Goal: Task Accomplishment & Management: Complete application form

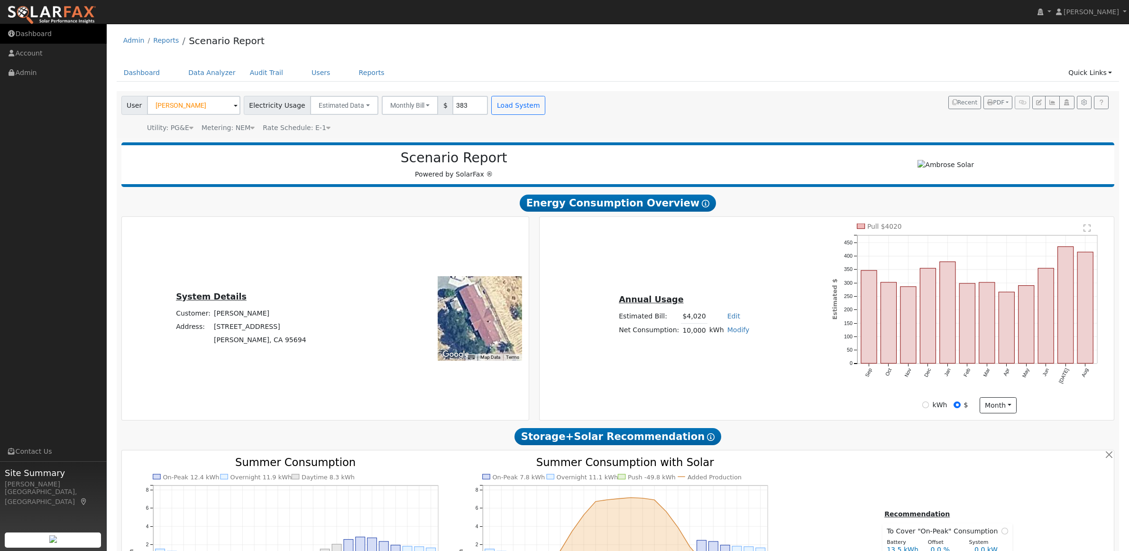
scroll to position [513, 0]
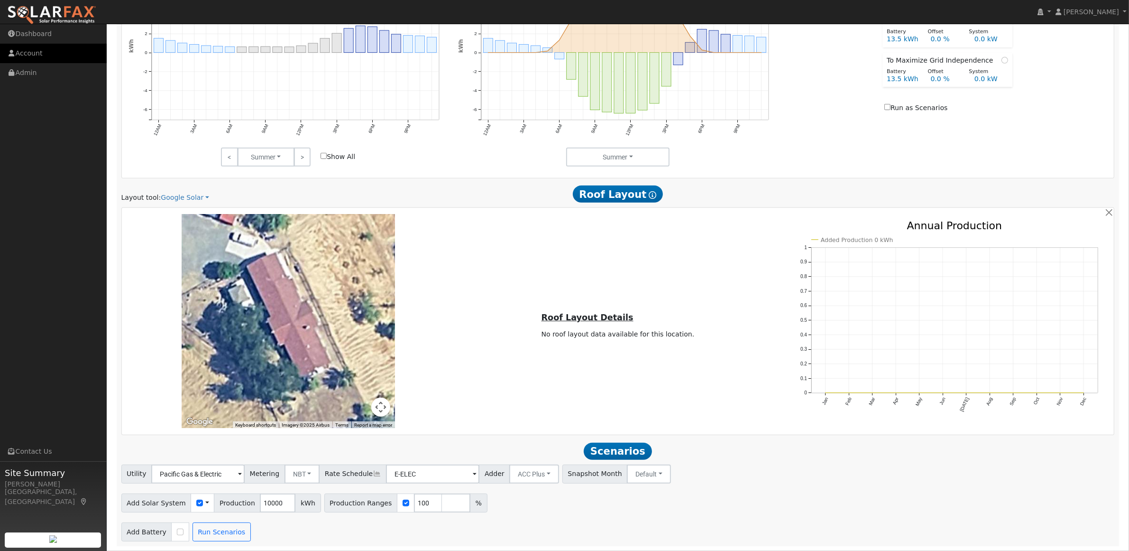
click at [24, 54] on link "Account" at bounding box center [53, 53] width 107 height 19
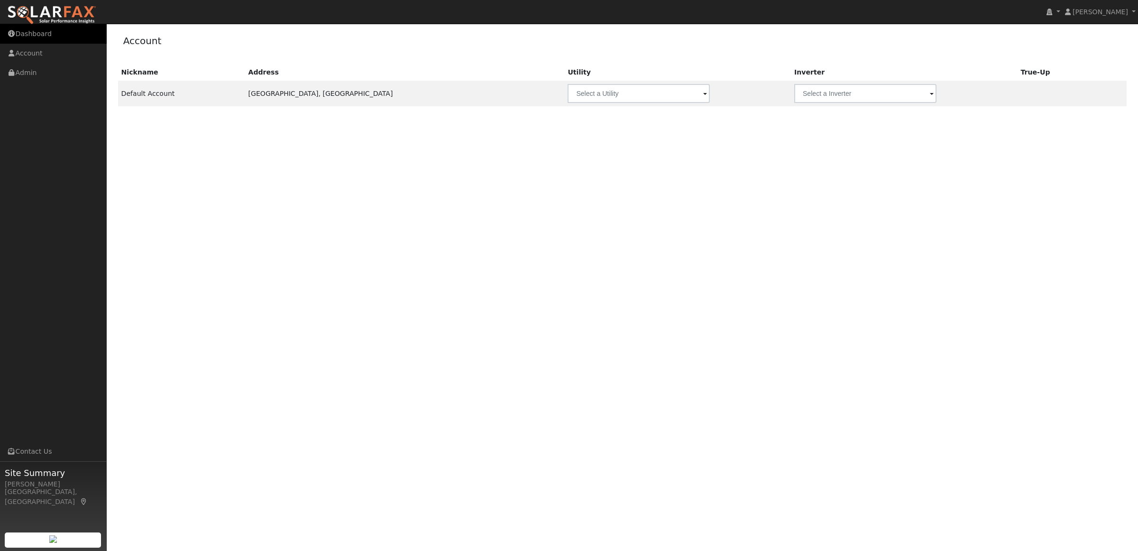
click at [25, 31] on link "Dashboard" at bounding box center [53, 33] width 107 height 19
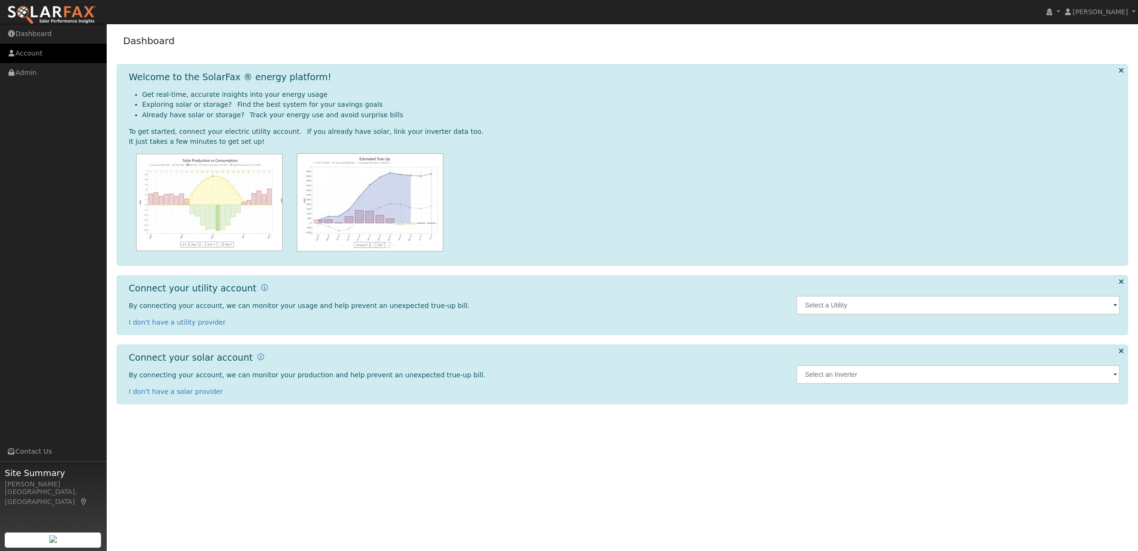
click at [19, 52] on link "Account" at bounding box center [53, 53] width 107 height 19
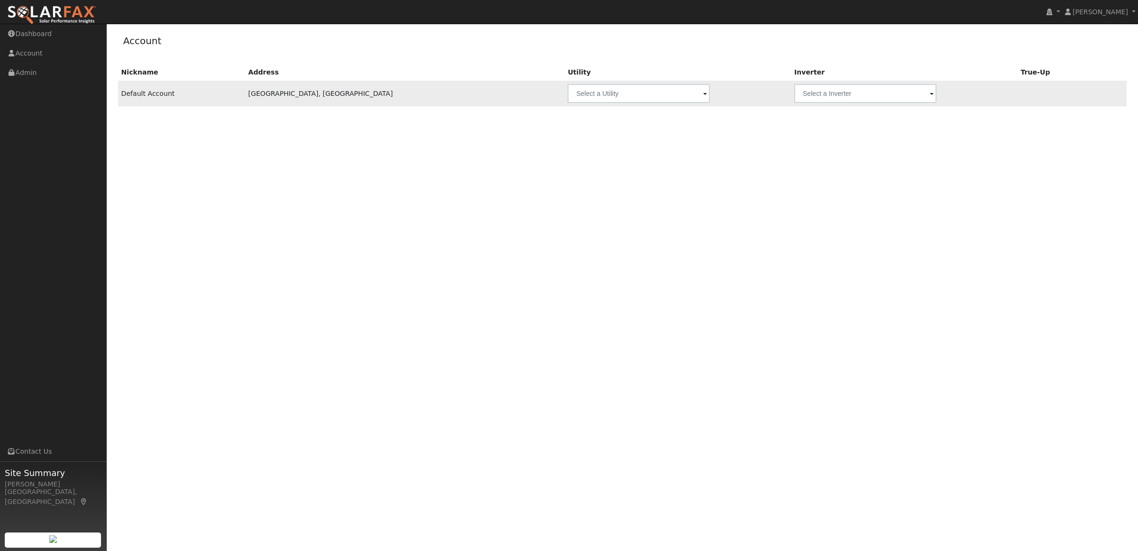
click at [703, 98] on span at bounding box center [705, 94] width 4 height 11
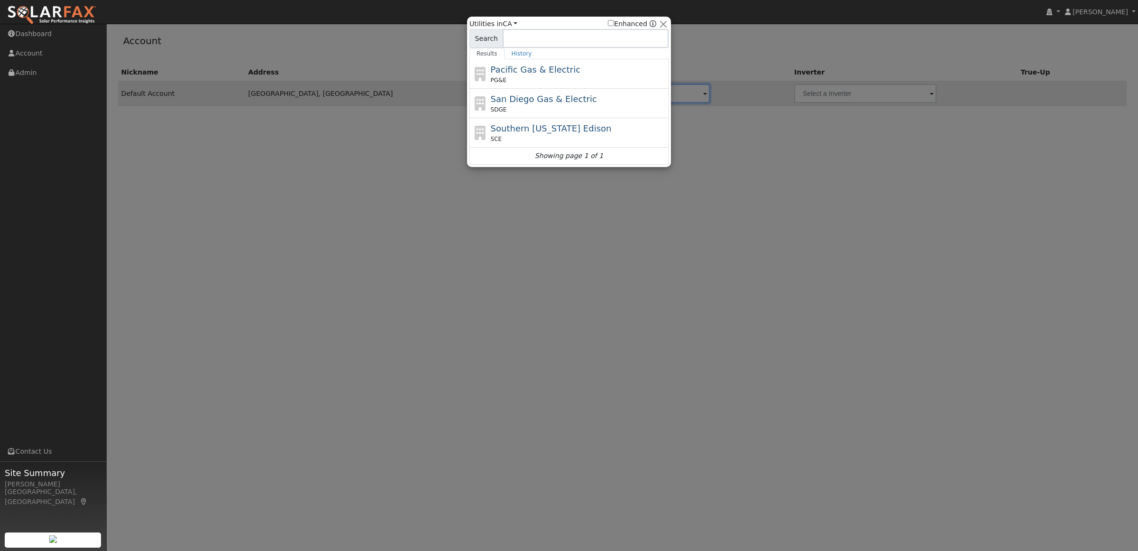
click at [250, 165] on div at bounding box center [569, 275] width 1138 height 551
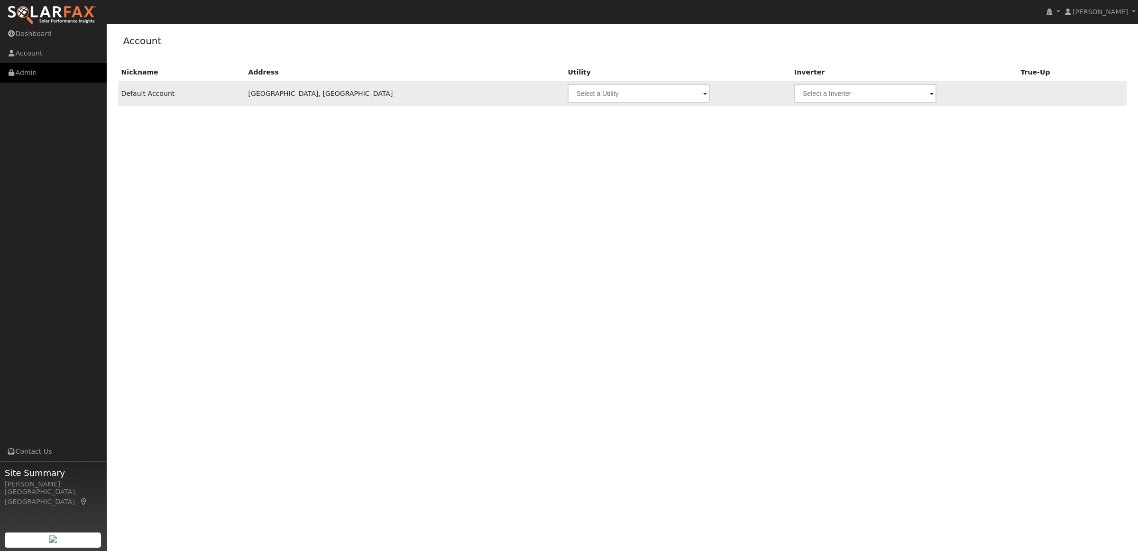
click at [37, 76] on link "Admin" at bounding box center [53, 72] width 107 height 19
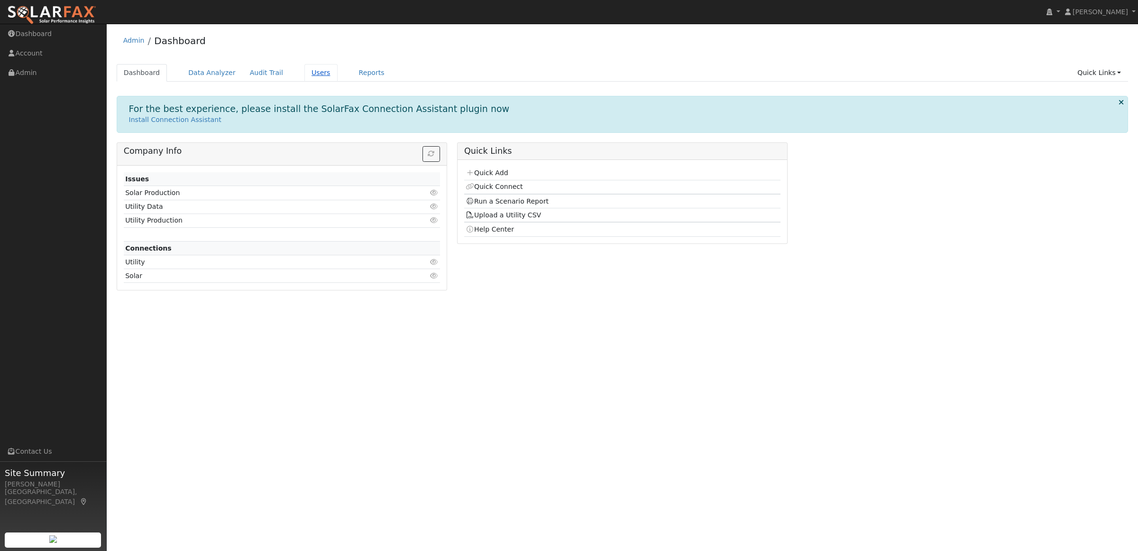
click at [304, 69] on link "Users" at bounding box center [320, 73] width 33 height 18
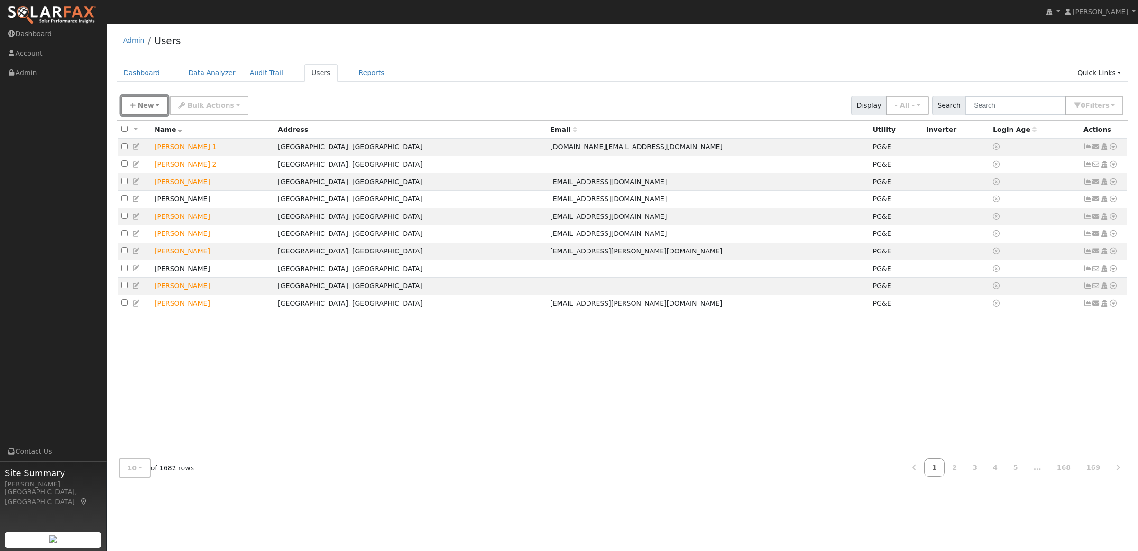
click at [140, 105] on span "New" at bounding box center [146, 105] width 16 height 8
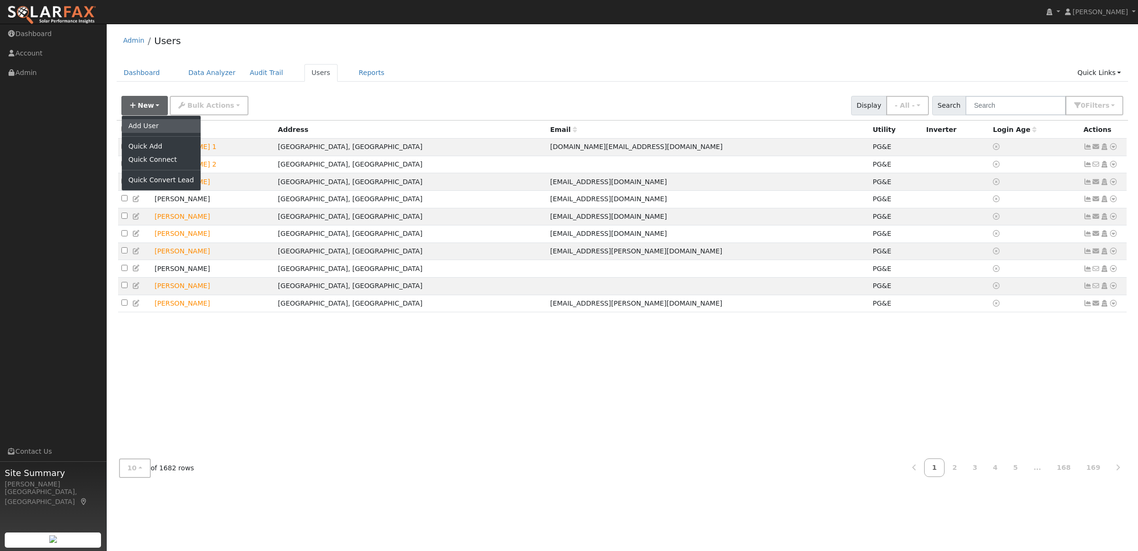
click at [152, 126] on link "Add User" at bounding box center [161, 125] width 79 height 13
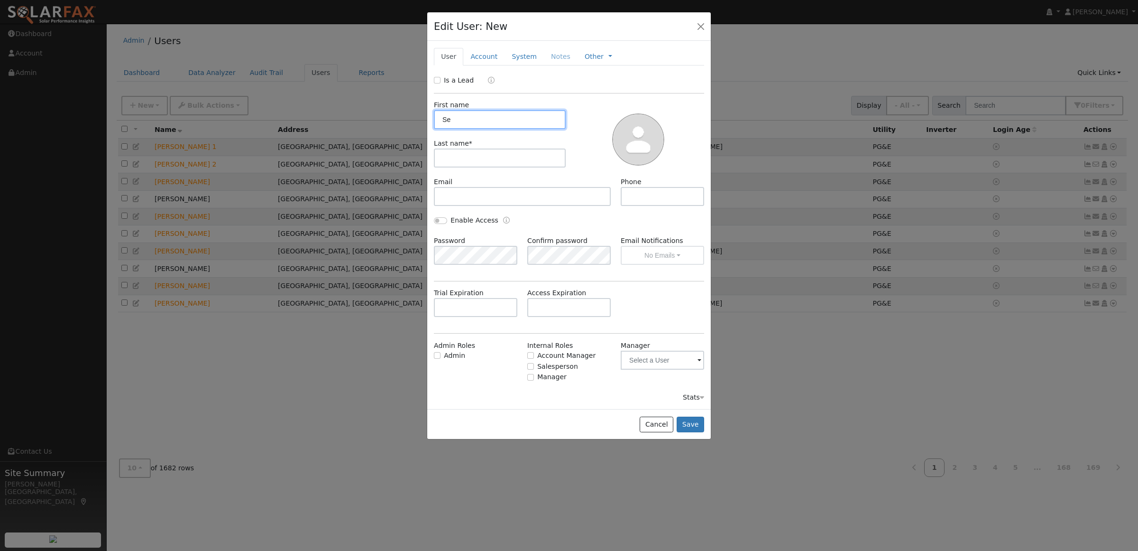
type input "S"
click at [495, 126] on input "text" at bounding box center [500, 119] width 132 height 19
paste input "[PERSON_NAME]"
type input "[PERSON_NAME]"
click at [463, 164] on input "text" at bounding box center [500, 157] width 132 height 19
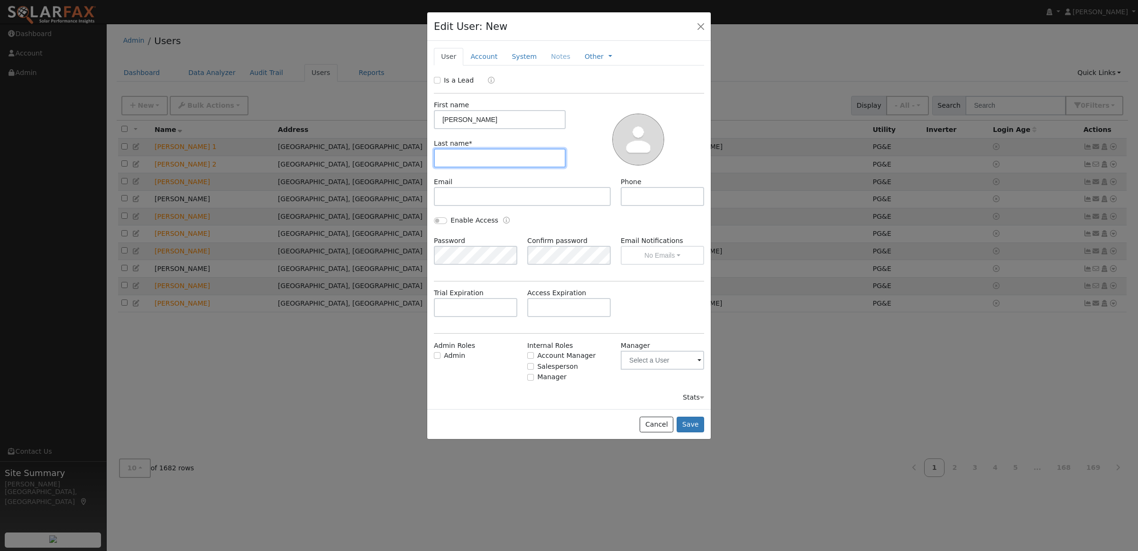
paste input "Alejandres"
type input "Alejandres"
click at [477, 201] on input "text" at bounding box center [522, 196] width 177 height 19
click at [461, 204] on input "text" at bounding box center [522, 196] width 177 height 19
paste input "[EMAIL_ADDRESS][DOMAIN_NAME]"
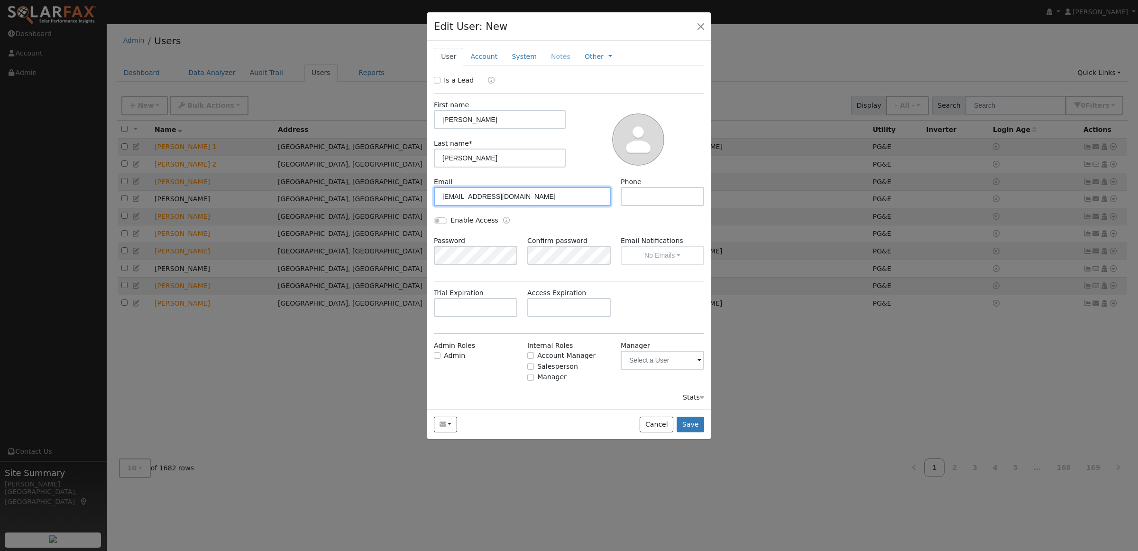
type input "[EMAIL_ADDRESS][DOMAIN_NAME]"
click at [637, 196] on input "text" at bounding box center [662, 196] width 83 height 19
click at [631, 195] on input "text" at bounding box center [662, 196] width 83 height 19
paste input "(707) 301-7891"
type input "(707) 301-7891"
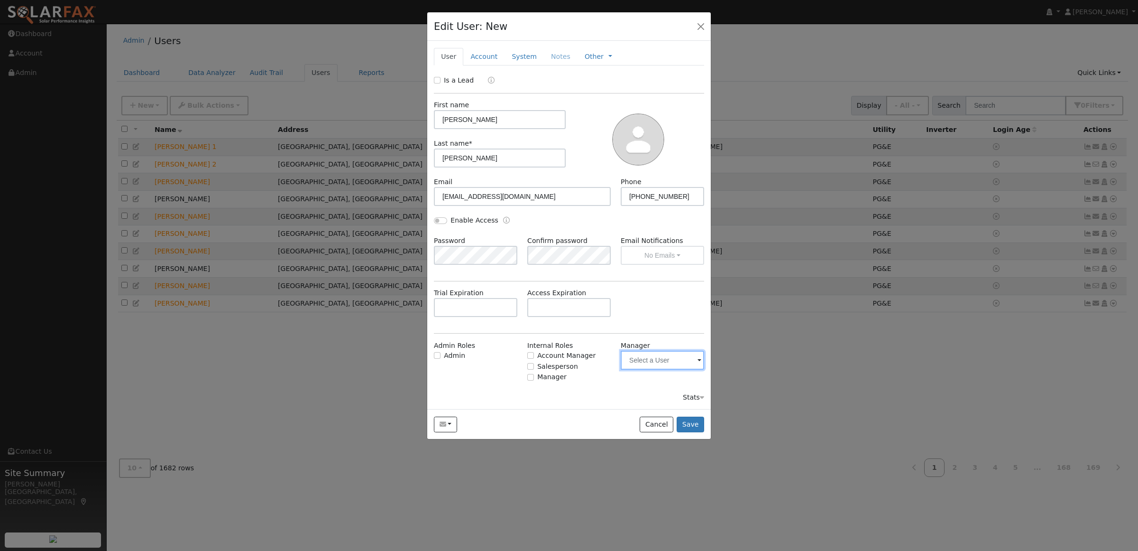
click at [662, 358] on input "text" at bounding box center [662, 359] width 83 height 19
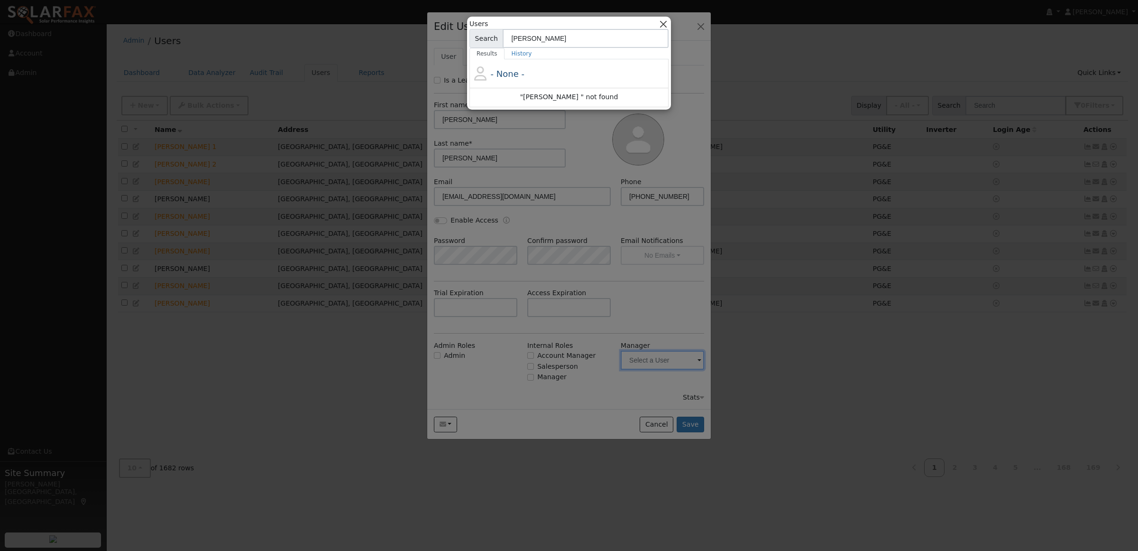
type input "paul barber"
click at [664, 22] on button "button" at bounding box center [664, 24] width 10 height 10
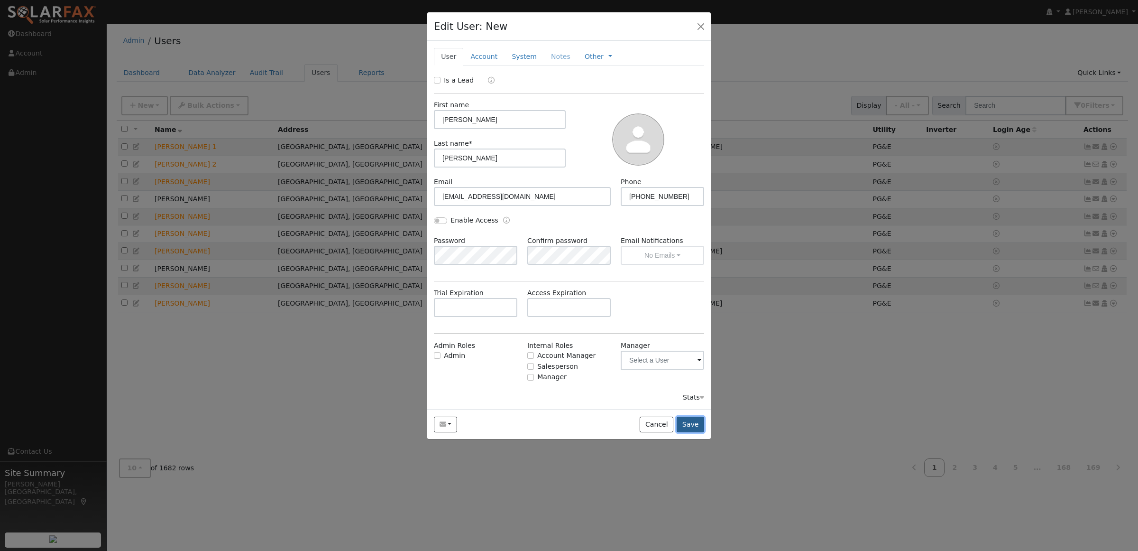
click at [689, 423] on button "Save" at bounding box center [691, 424] width 28 height 16
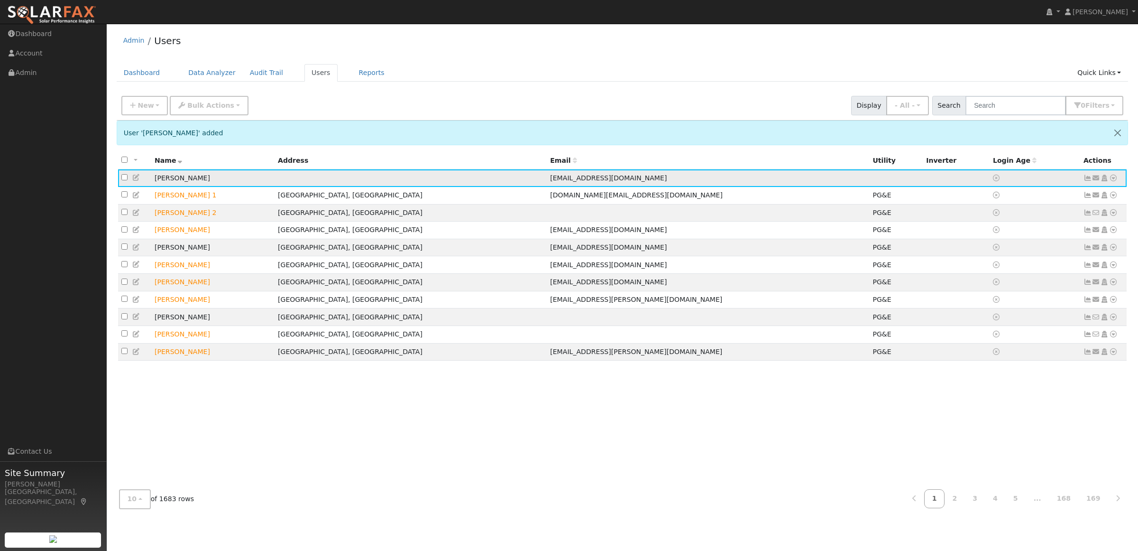
click at [183, 177] on td "[PERSON_NAME]" at bounding box center [212, 178] width 123 height 18
click at [198, 74] on link "Data Analyzer" at bounding box center [212, 73] width 62 height 18
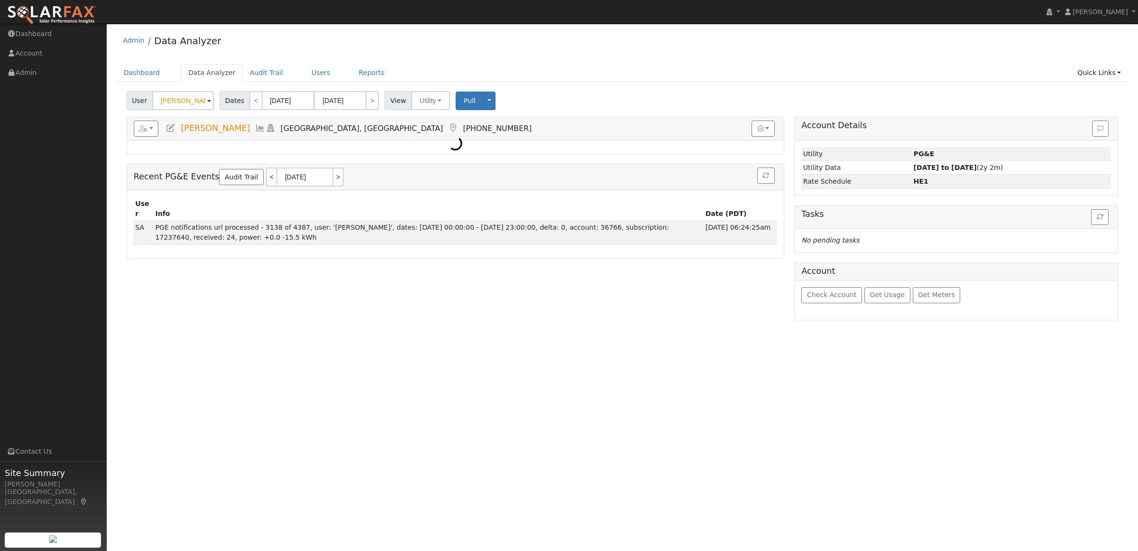
click at [179, 103] on input "[PERSON_NAME]" at bounding box center [183, 100] width 62 height 19
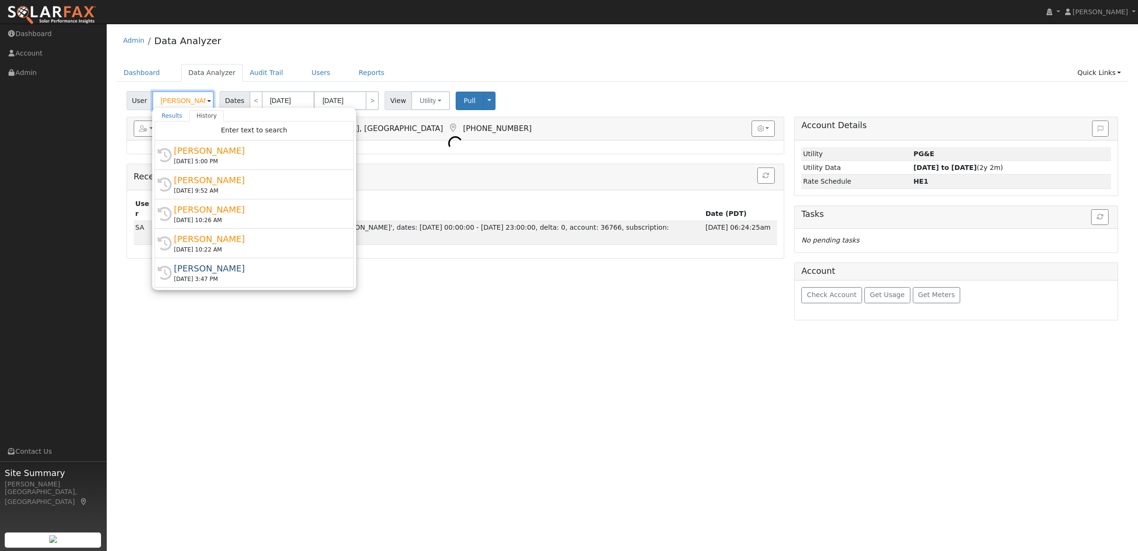
click at [179, 103] on input "[PERSON_NAME]" at bounding box center [183, 100] width 62 height 19
click at [179, 103] on input "Jason Durkin" at bounding box center [183, 100] width 62 height 19
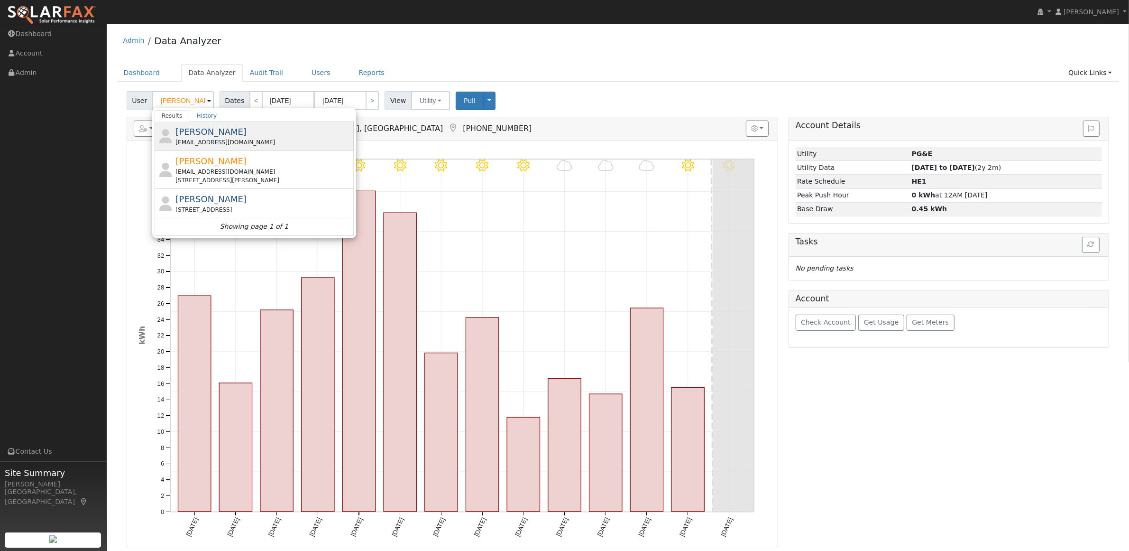
click at [190, 129] on span "Sebastian Alejandres" at bounding box center [210, 132] width 71 height 10
type input "Sebastian Alejandres"
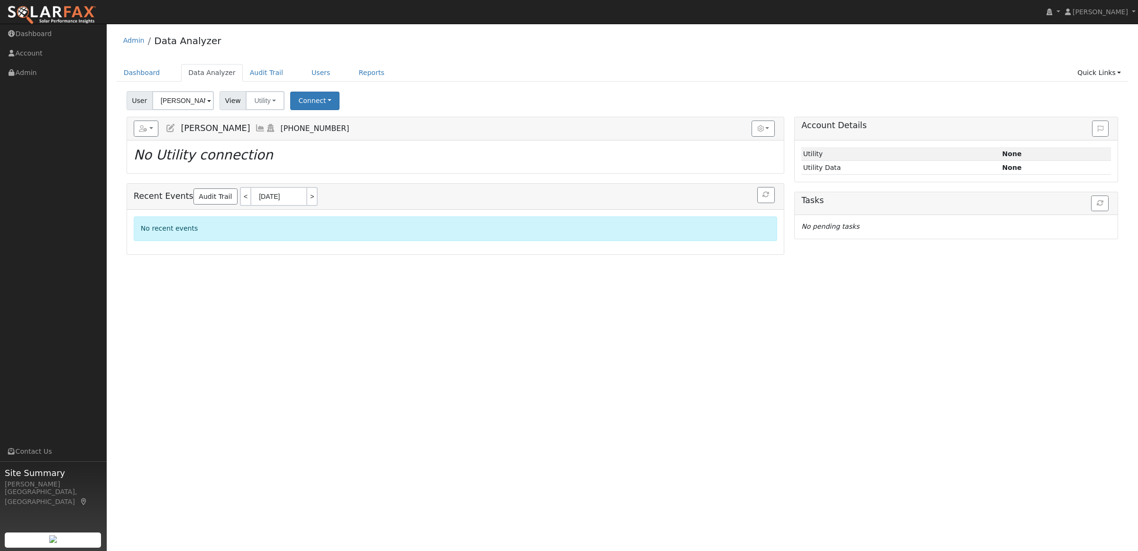
click at [309, 83] on div "Dashboard Data Analyzer Audit Trail Users Reports Quick Links Quick Add Quick C…" at bounding box center [623, 77] width 1012 height 27
click at [311, 102] on button "Connect" at bounding box center [314, 101] width 49 height 18
click at [311, 142] on link "Quick Connect" at bounding box center [328, 141] width 74 height 13
click at [307, 143] on link "Quick Connect" at bounding box center [328, 141] width 74 height 13
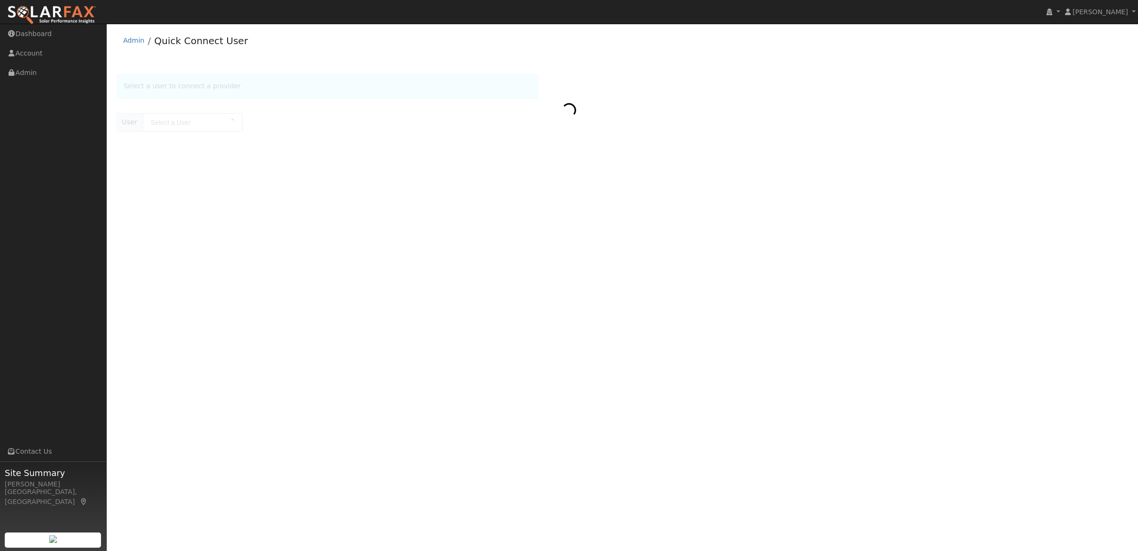
type input "[PERSON_NAME]"
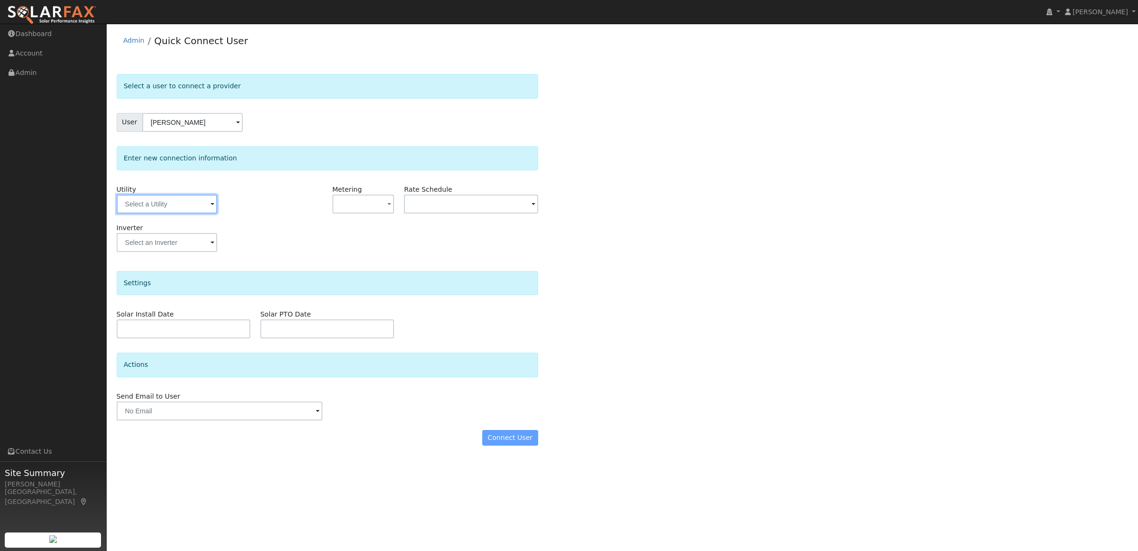
click at [174, 211] on input "text" at bounding box center [167, 203] width 101 height 19
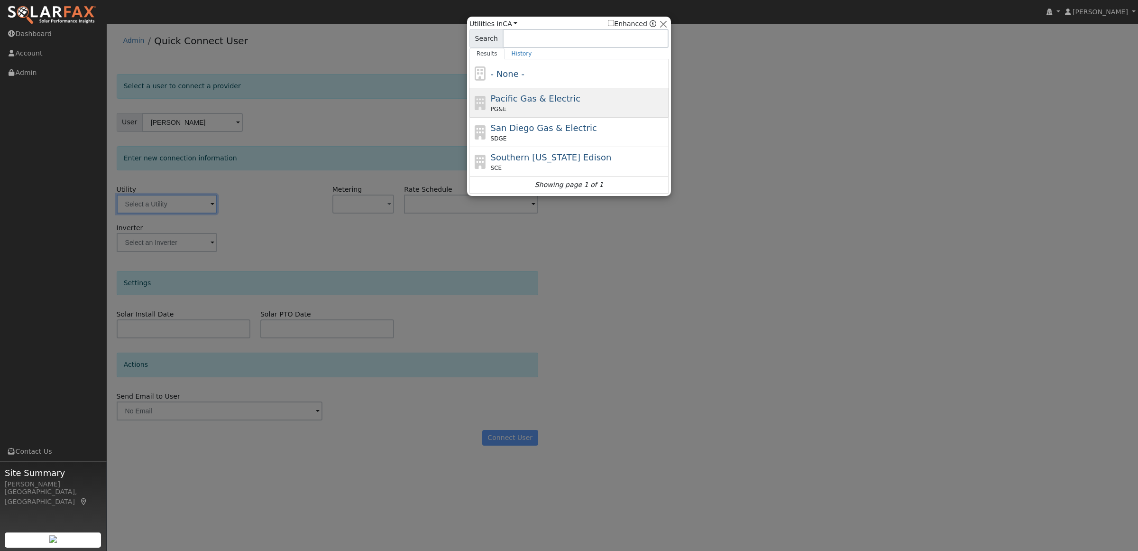
click at [544, 107] on div "PG&E" at bounding box center [579, 109] width 176 height 9
type input "PG&E"
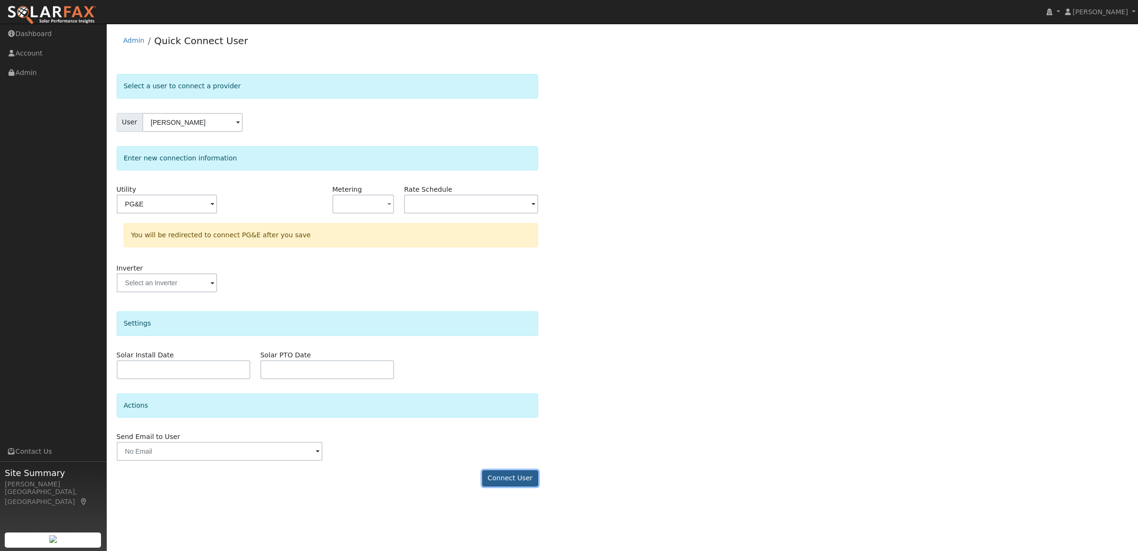
click at [498, 484] on button "Connect User" at bounding box center [510, 478] width 56 height 16
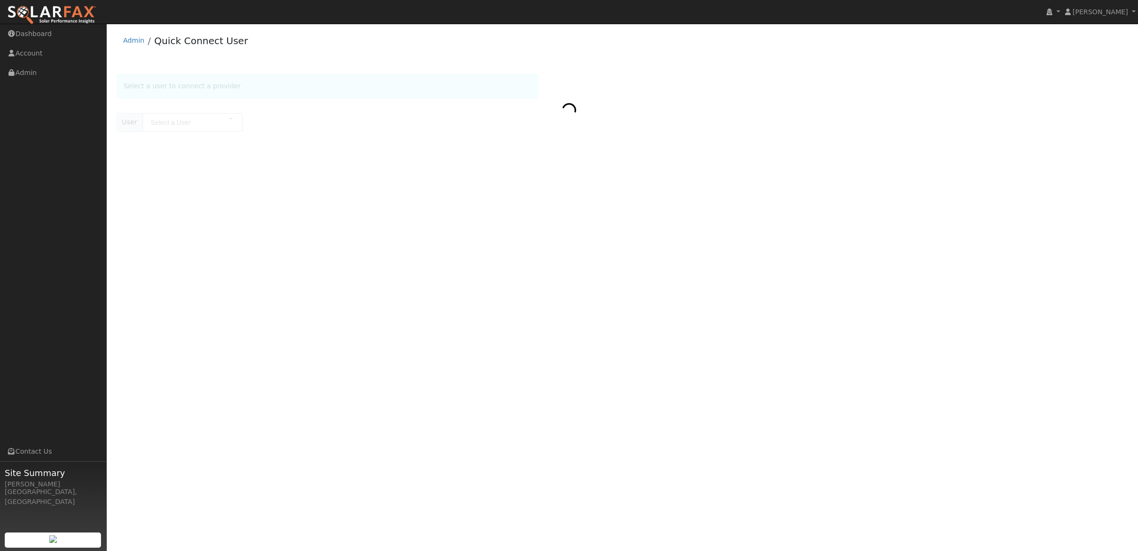
type input "[PERSON_NAME]"
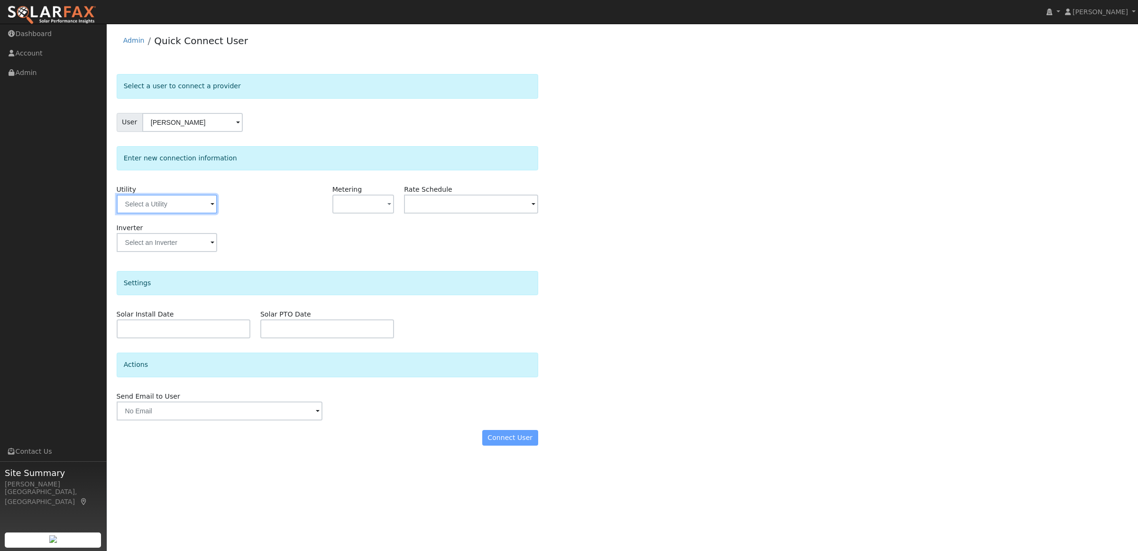
click at [146, 210] on input "text" at bounding box center [167, 203] width 101 height 19
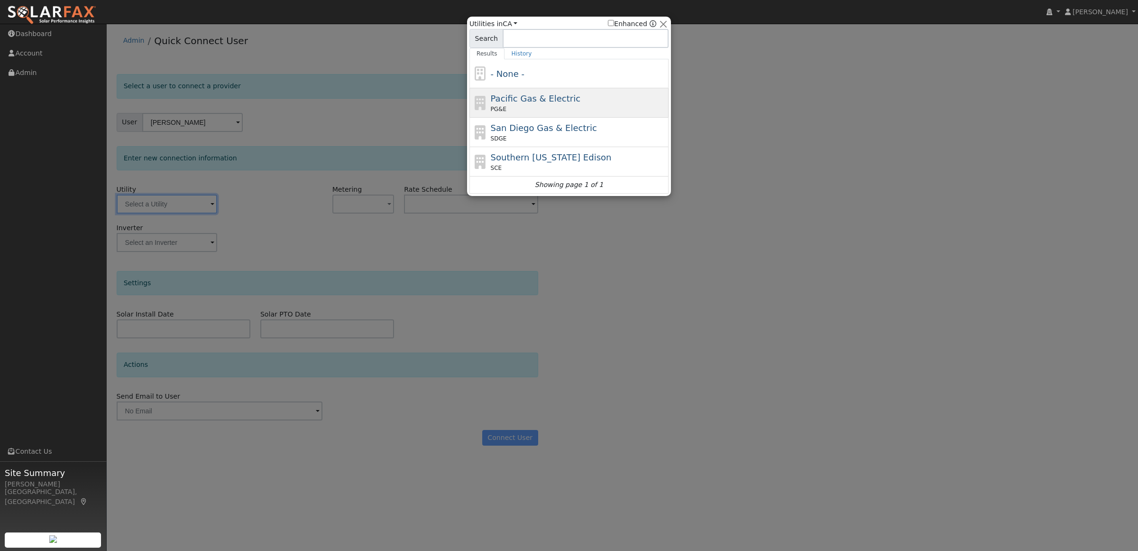
click at [511, 99] on span "Pacific Gas & Electric" at bounding box center [536, 98] width 90 height 10
type input "PG&E"
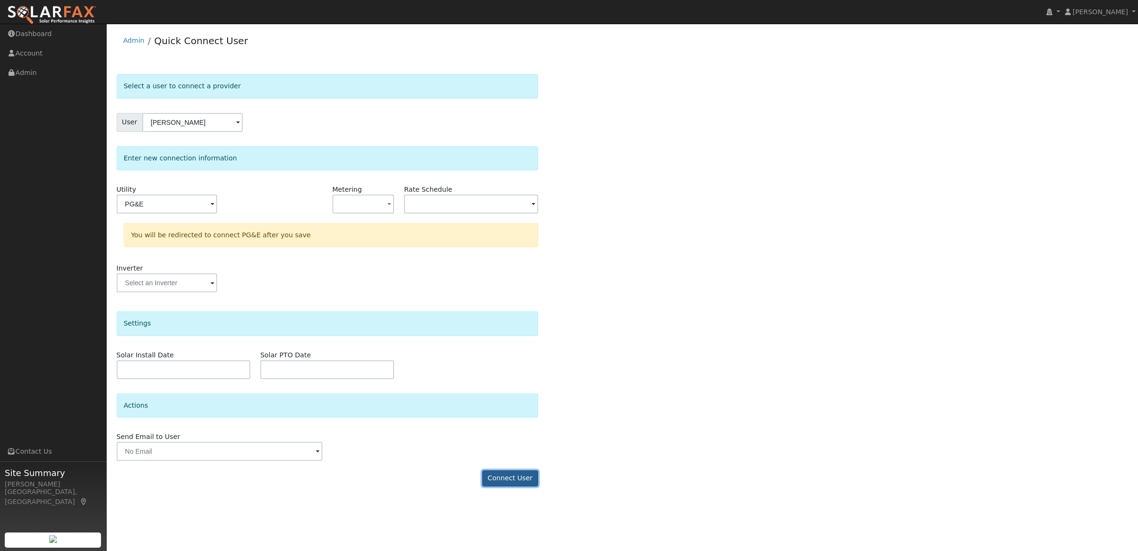
click at [515, 477] on button "Connect User" at bounding box center [510, 478] width 56 height 16
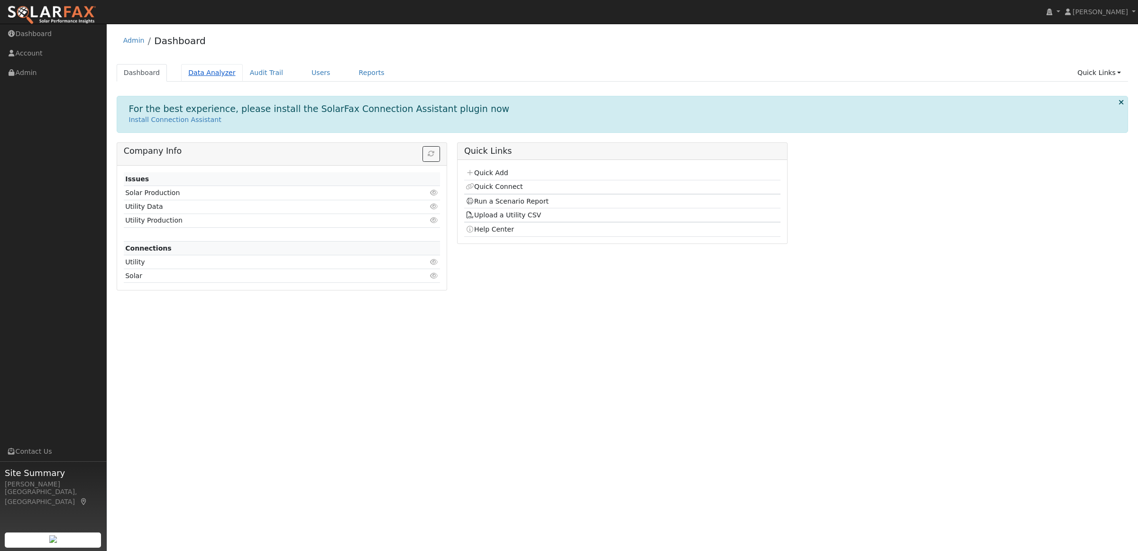
click at [202, 74] on link "Data Analyzer" at bounding box center [212, 73] width 62 height 18
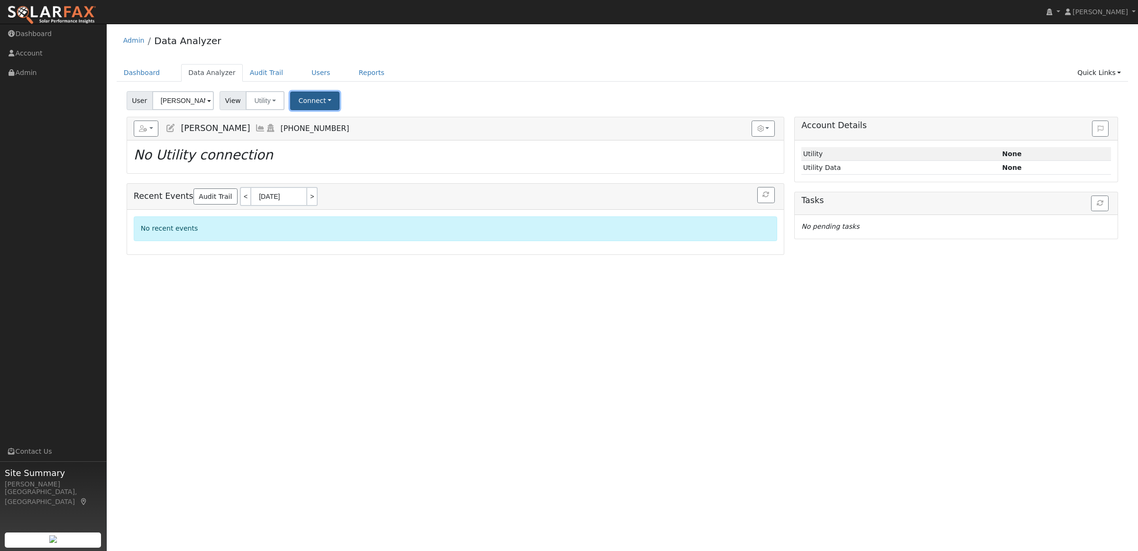
click at [309, 103] on button "Connect" at bounding box center [314, 101] width 49 height 18
click at [311, 141] on link "Quick Connect" at bounding box center [328, 141] width 74 height 13
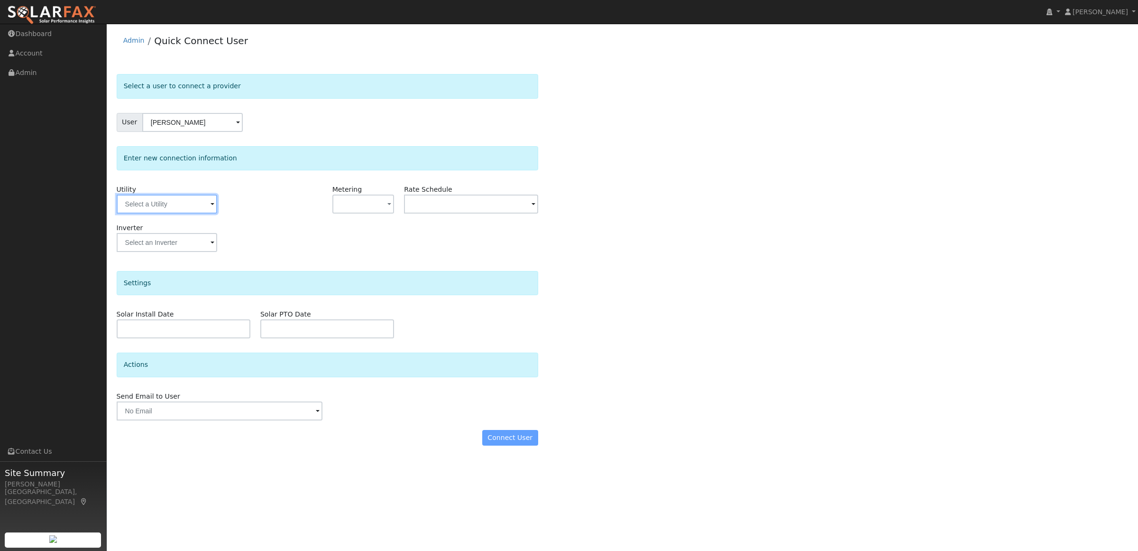
click at [178, 201] on input "text" at bounding box center [167, 203] width 101 height 19
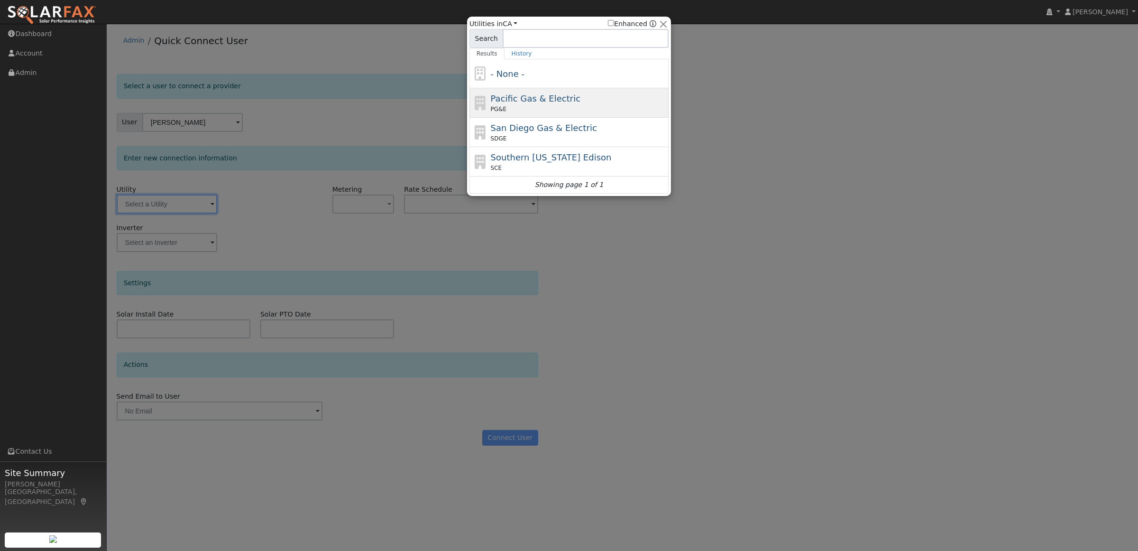
click at [513, 101] on span "Pacific Gas & Electric" at bounding box center [536, 98] width 90 height 10
type input "PG&E"
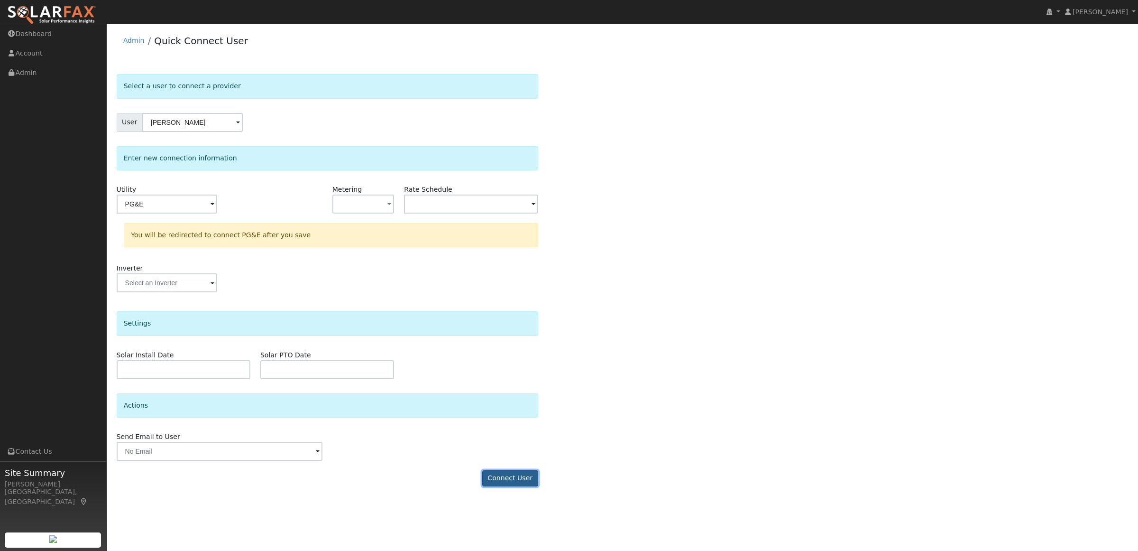
click at [515, 477] on button "Connect User" at bounding box center [510, 478] width 56 height 16
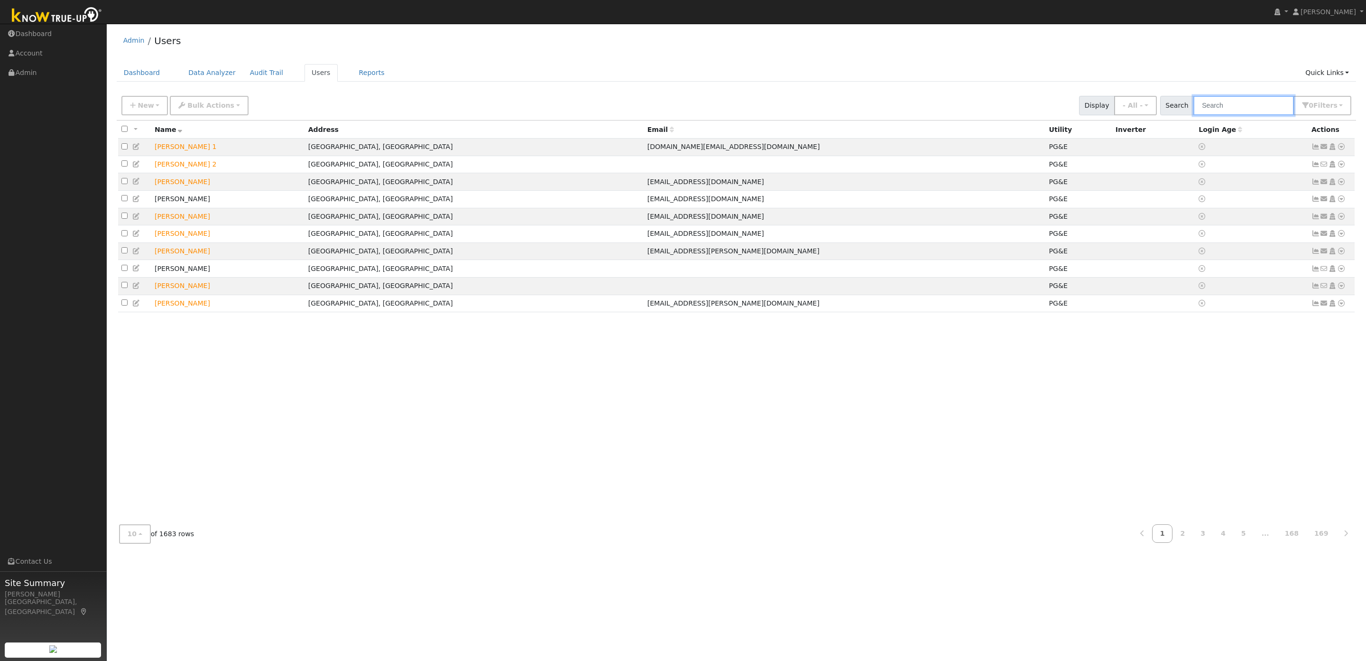
click at [1218, 110] on input "text" at bounding box center [1243, 105] width 101 height 19
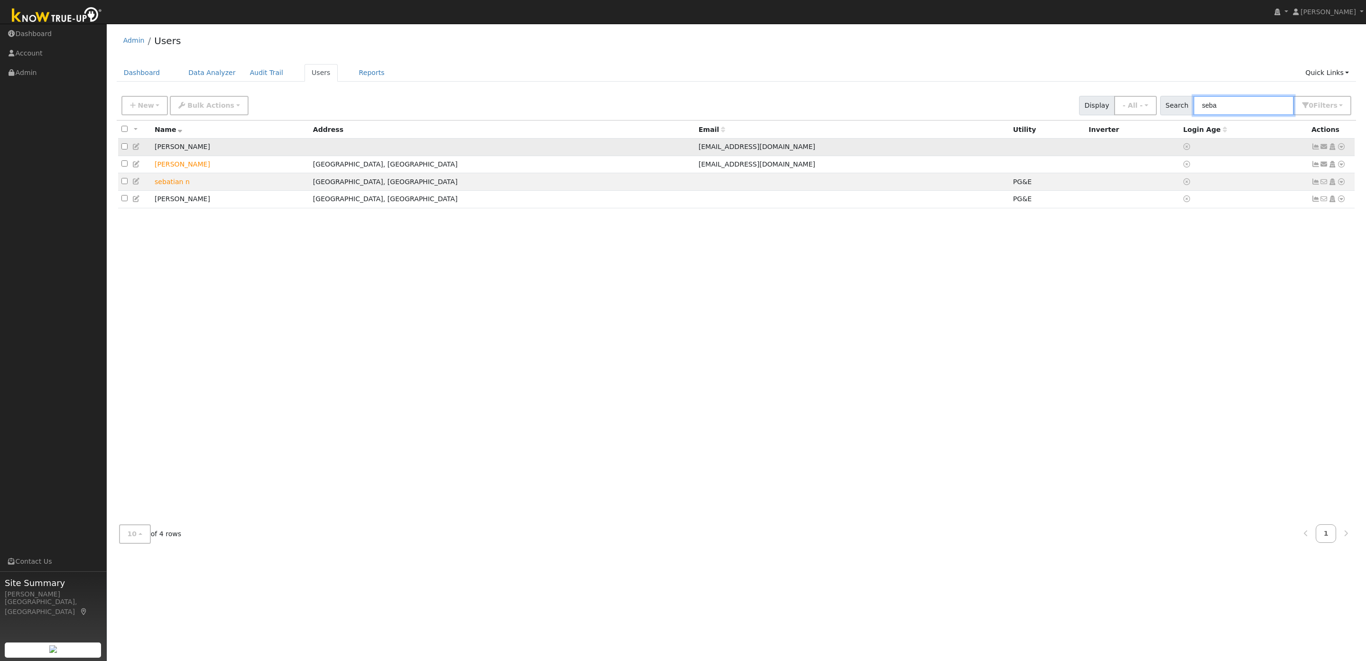
type input "seba"
click at [179, 148] on td "[PERSON_NAME]" at bounding box center [230, 147] width 158 height 18
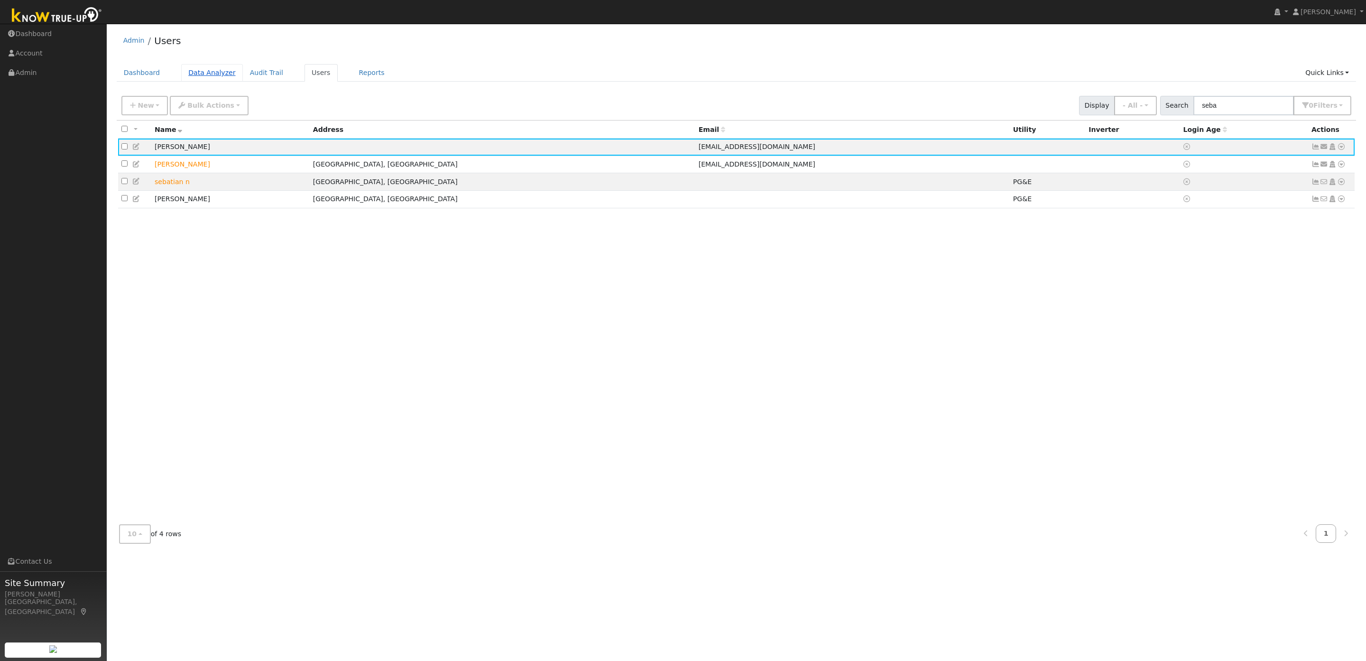
click at [209, 70] on link "Data Analyzer" at bounding box center [212, 73] width 62 height 18
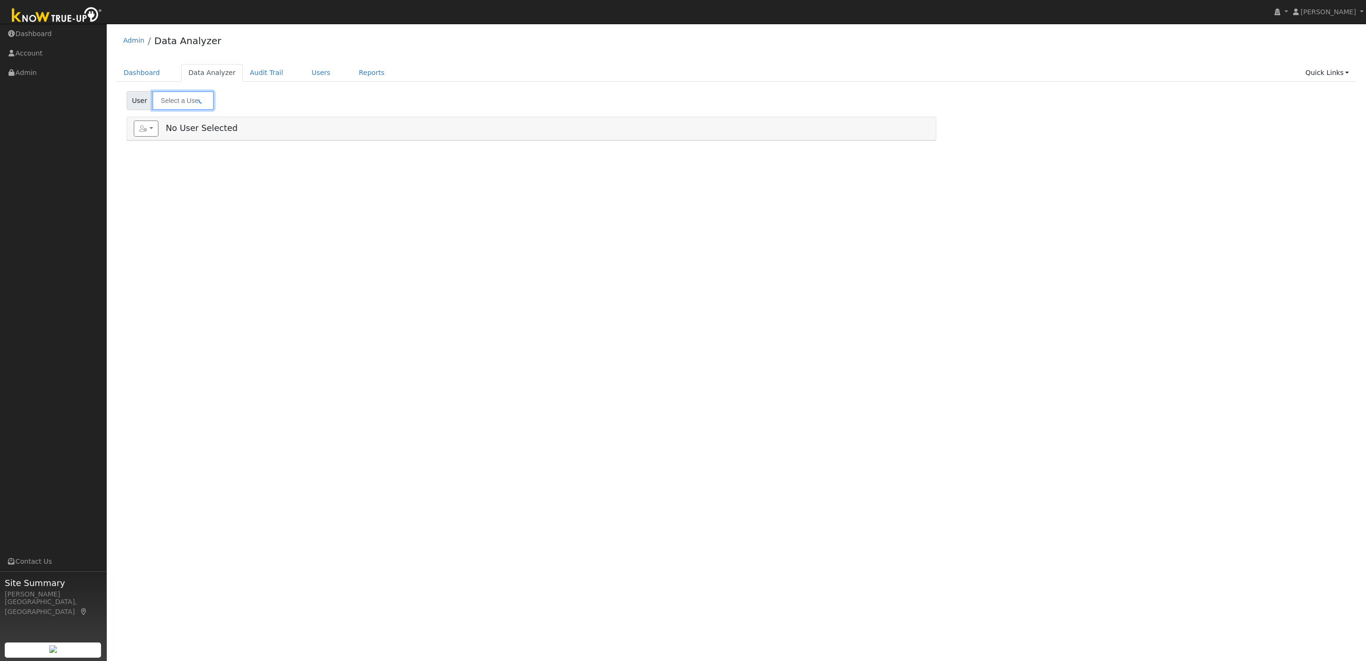
type input "[PERSON_NAME]"
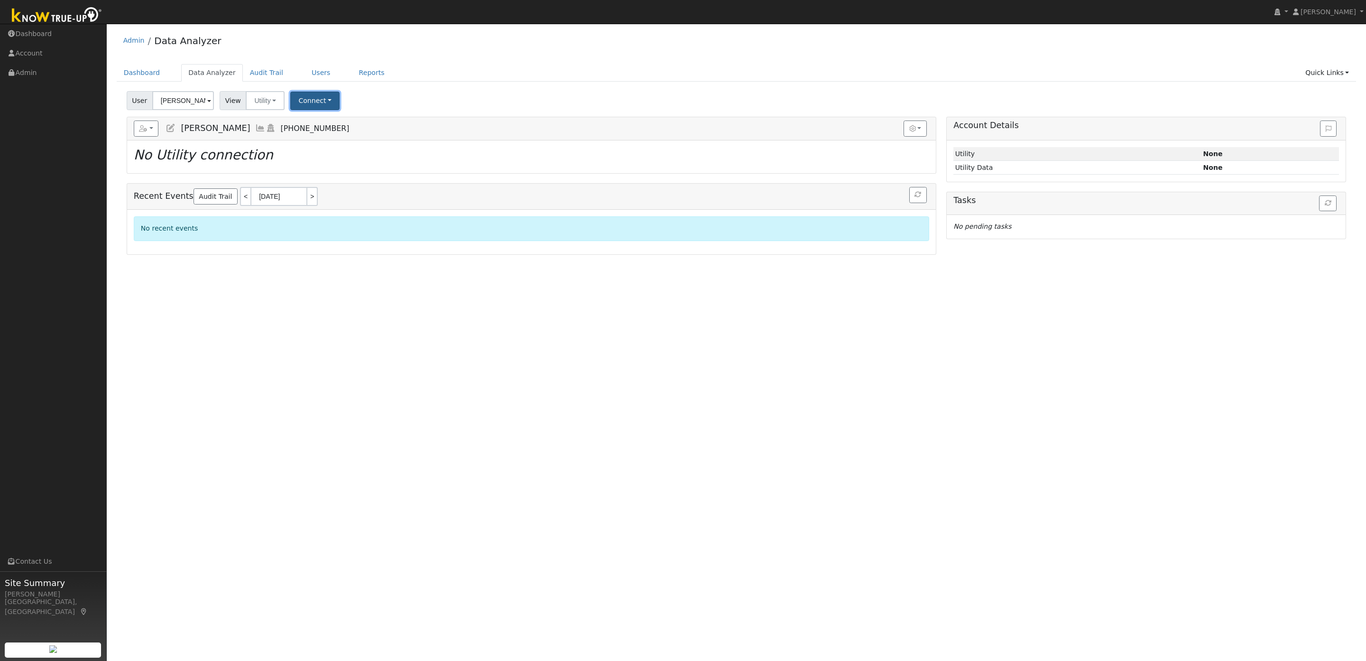
click at [306, 106] on button "Connect" at bounding box center [314, 101] width 49 height 18
click at [323, 144] on link "Quick Connect" at bounding box center [328, 142] width 74 height 13
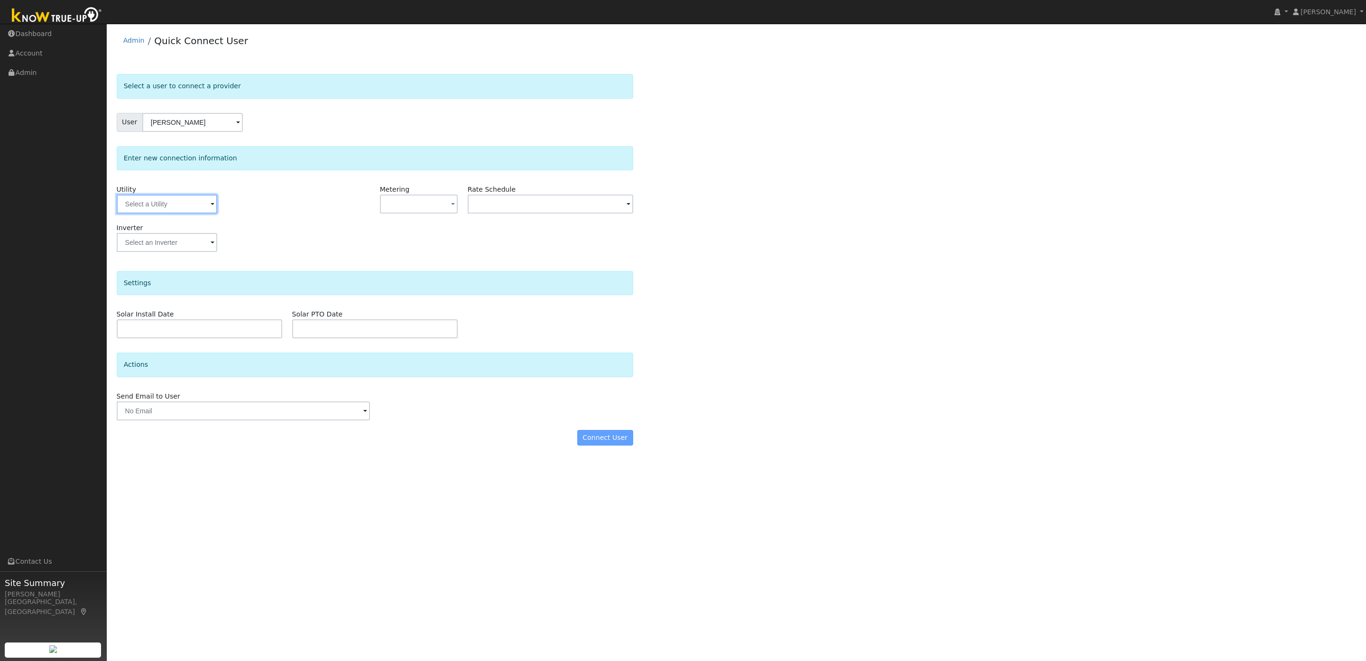
click at [185, 209] on input "text" at bounding box center [167, 203] width 101 height 19
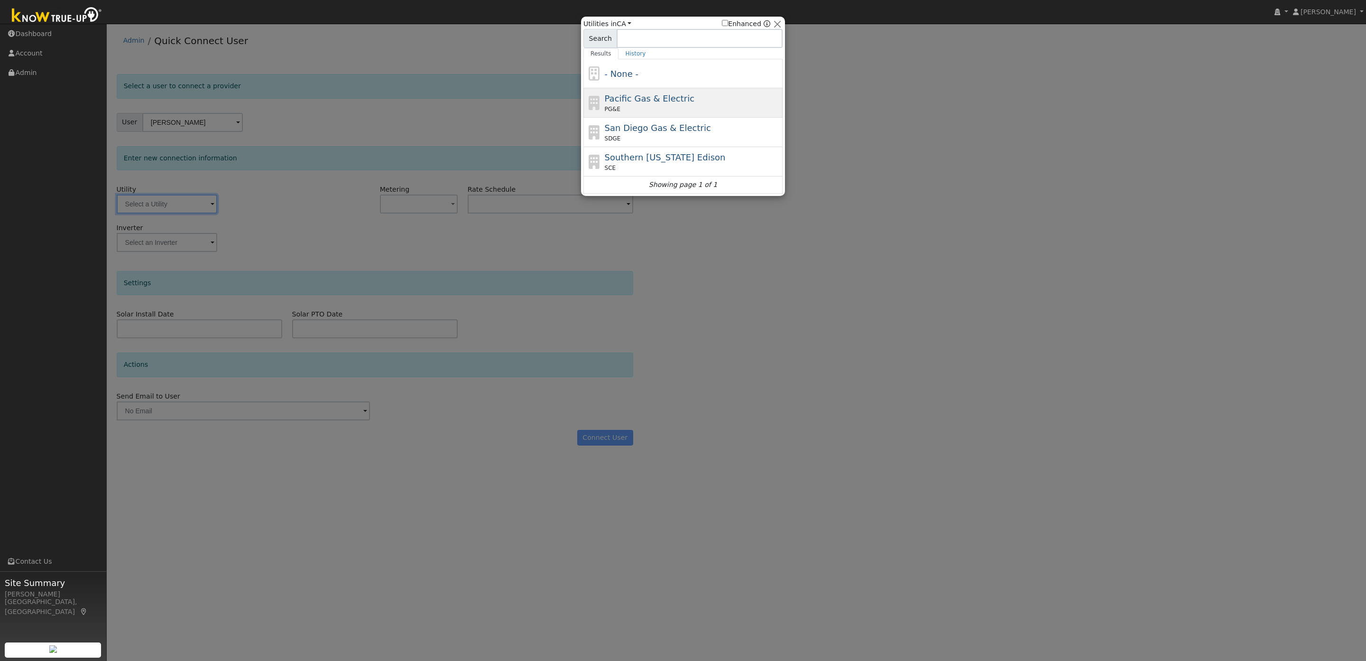
click at [654, 101] on span "Pacific Gas & Electric" at bounding box center [650, 98] width 90 height 10
type input "PG&E"
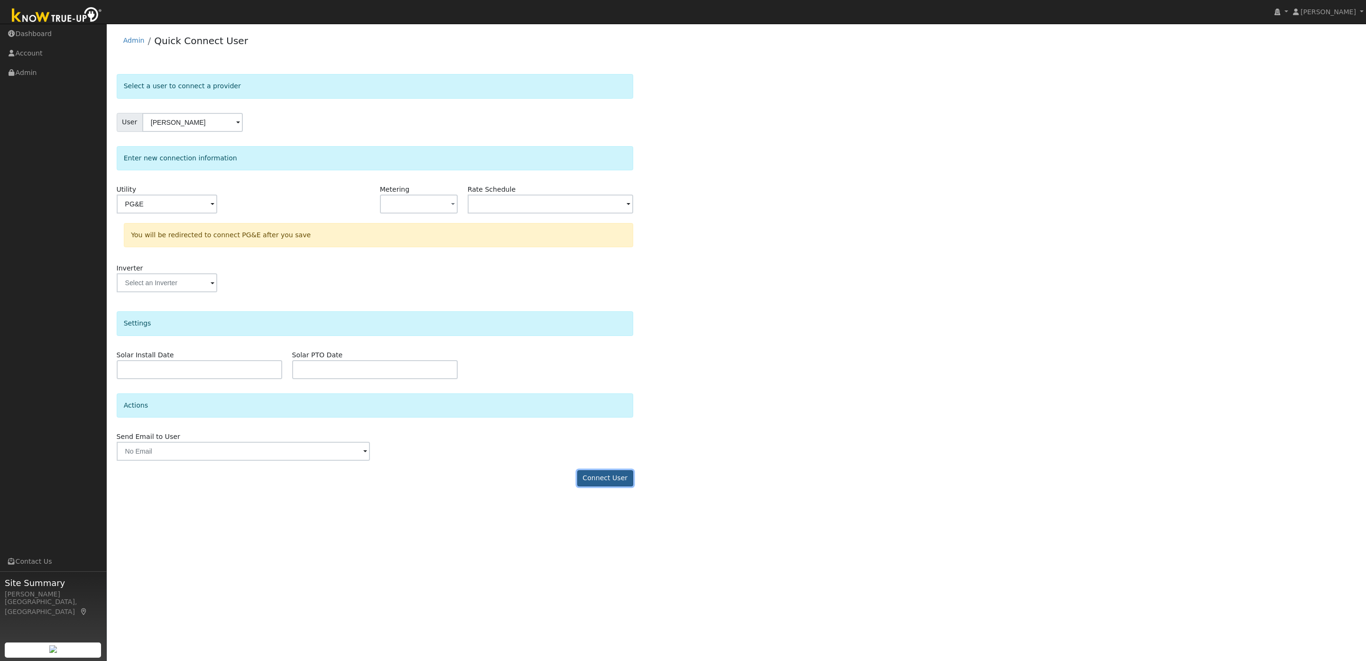
click at [594, 484] on button "Connect User" at bounding box center [605, 478] width 56 height 16
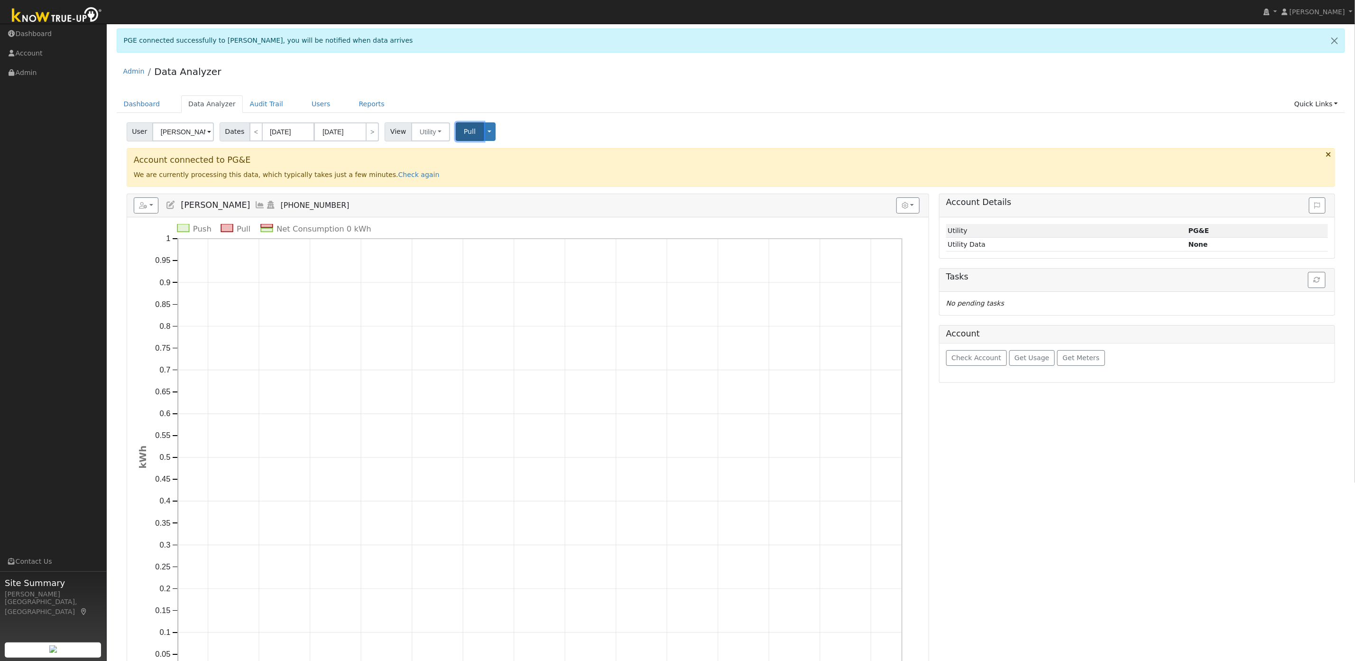
click at [464, 128] on span "Pull" at bounding box center [470, 132] width 12 height 8
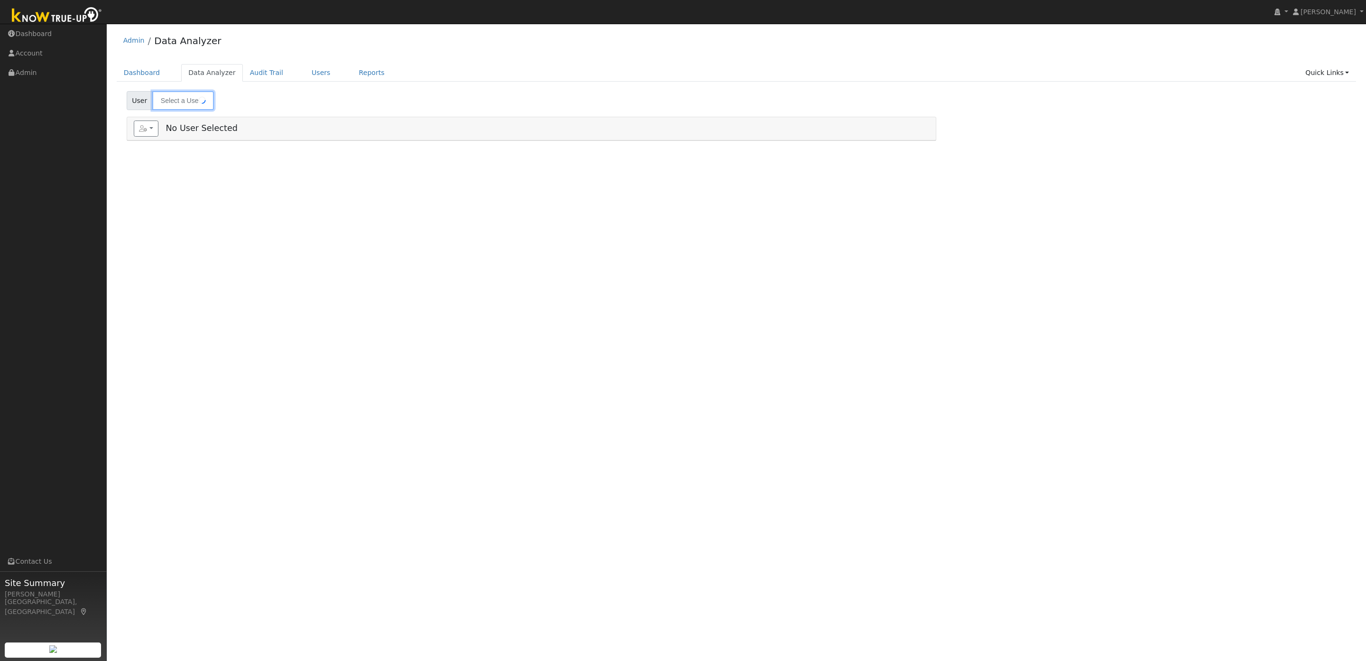
type input "[PERSON_NAME]"
